Goal: Download file/media

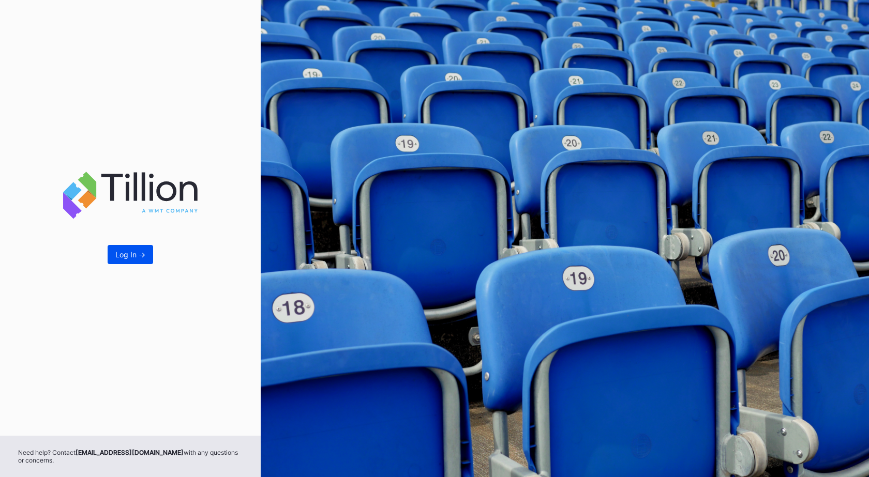
click at [124, 249] on button "Log In ->" at bounding box center [131, 254] width 46 height 19
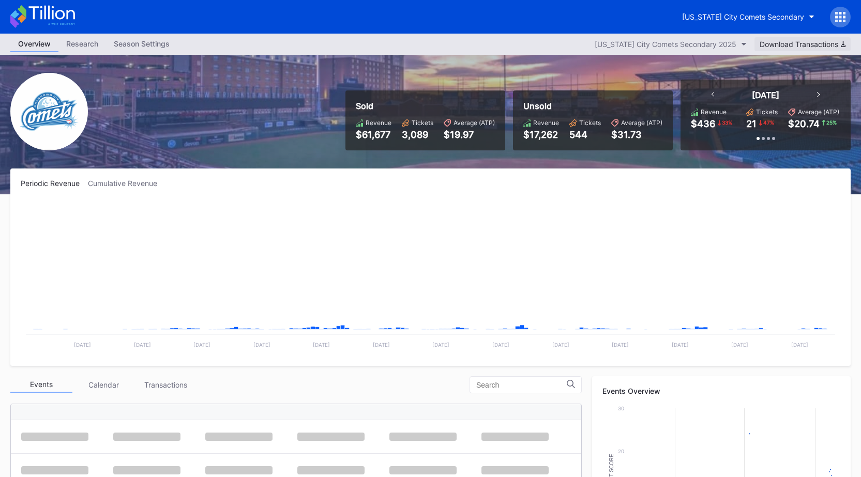
click at [813, 42] on div "Download Transactions" at bounding box center [803, 44] width 86 height 9
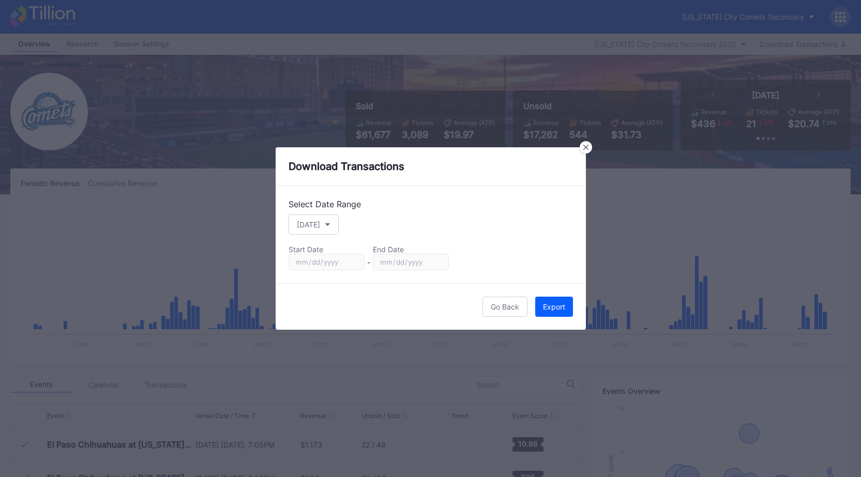
scroll to position [2183, 0]
click at [309, 231] on button "[DATE]" at bounding box center [314, 225] width 50 height 20
click at [322, 354] on div "Custom" at bounding box center [319, 349] width 60 height 19
click at [356, 261] on input "[DATE]" at bounding box center [327, 262] width 76 height 17
type input "[DATE]"
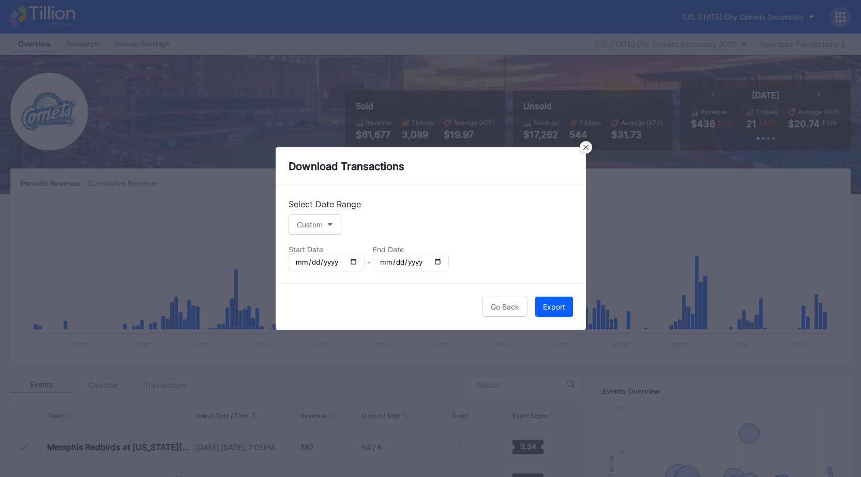
click at [438, 262] on input "[DATE]" at bounding box center [411, 262] width 76 height 17
type input "[DATE]"
click at [546, 304] on div "Export" at bounding box center [554, 307] width 22 height 9
